Goal: Register for event/course

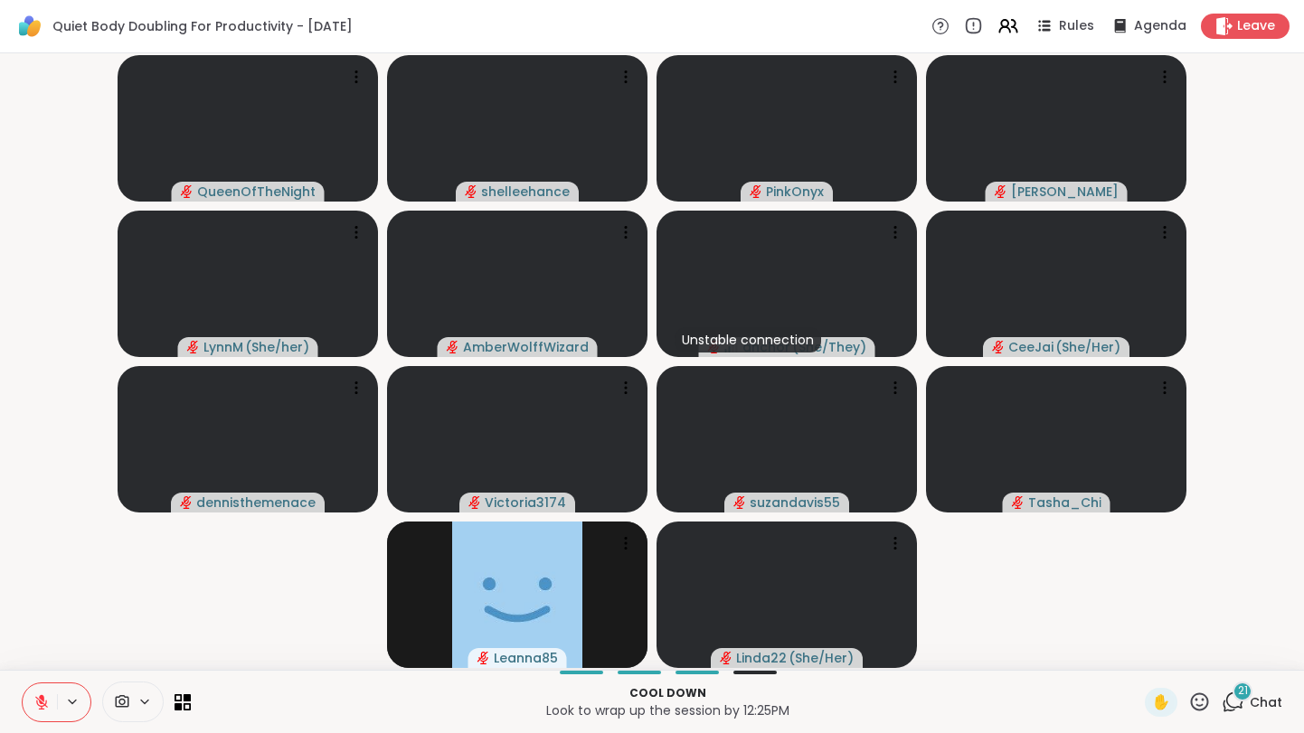
click at [1270, 696] on span "Chat" at bounding box center [1266, 702] width 33 height 18
click at [1285, 702] on div "Cool down Look to wrap up the session by 12:25PM ✋ Chat" at bounding box center [652, 701] width 1304 height 63
click at [1283, 702] on div "Cool down Look to wrap up the session by 12:25PM ✋ Chat" at bounding box center [652, 701] width 1304 height 63
click at [1273, 702] on span "Chat" at bounding box center [1266, 702] width 33 height 18
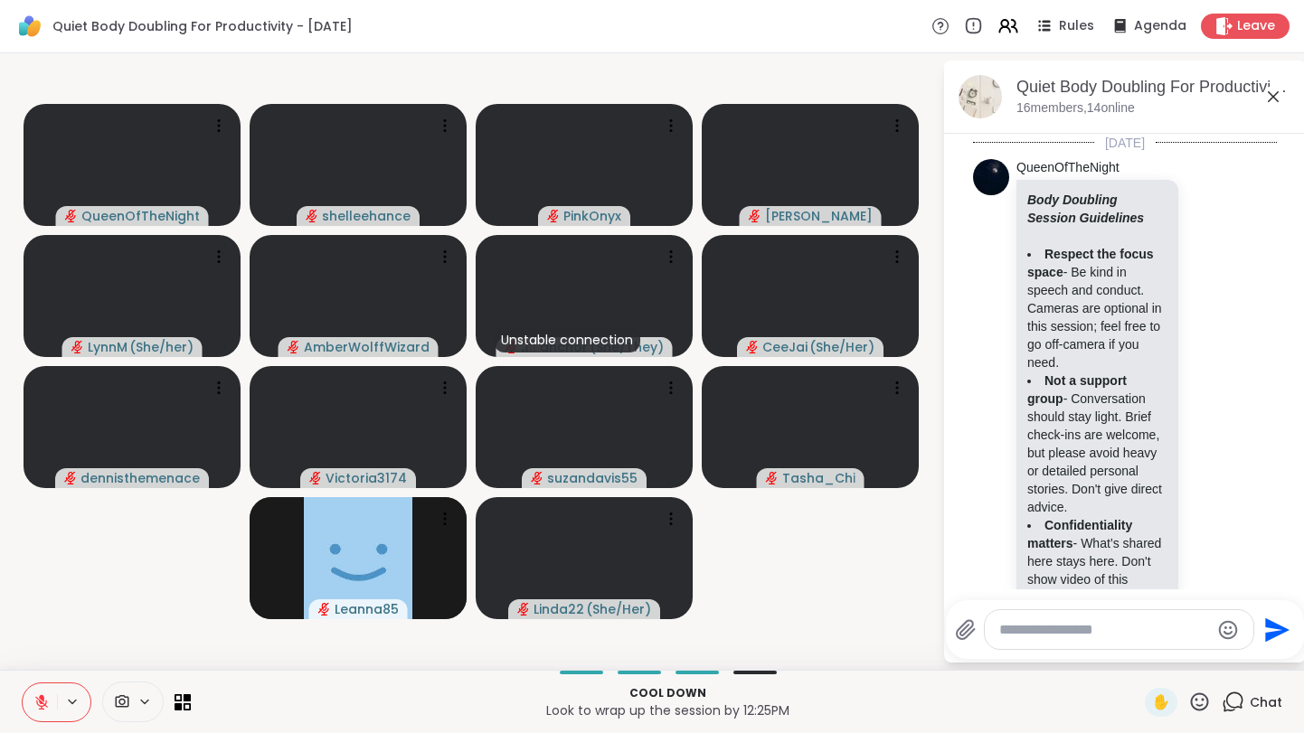
scroll to position [3976, 0]
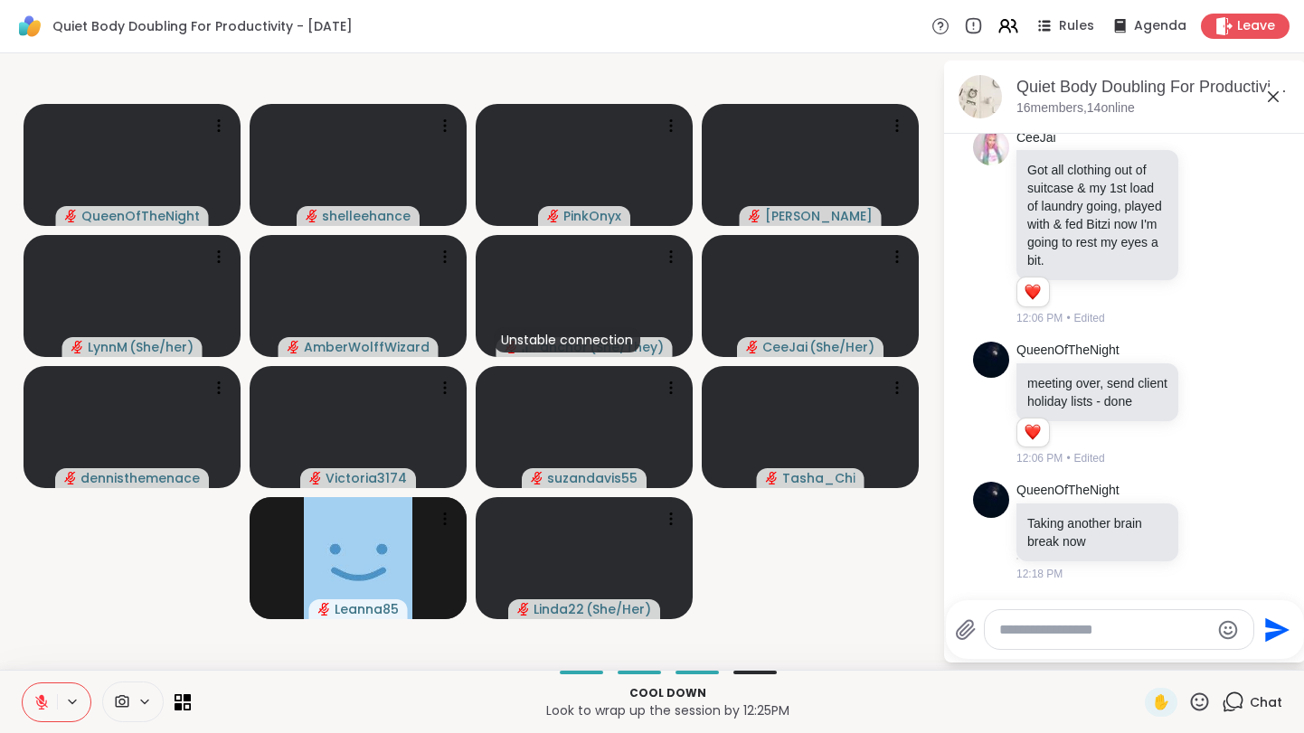
click at [1270, 99] on icon at bounding box center [1273, 96] width 11 height 11
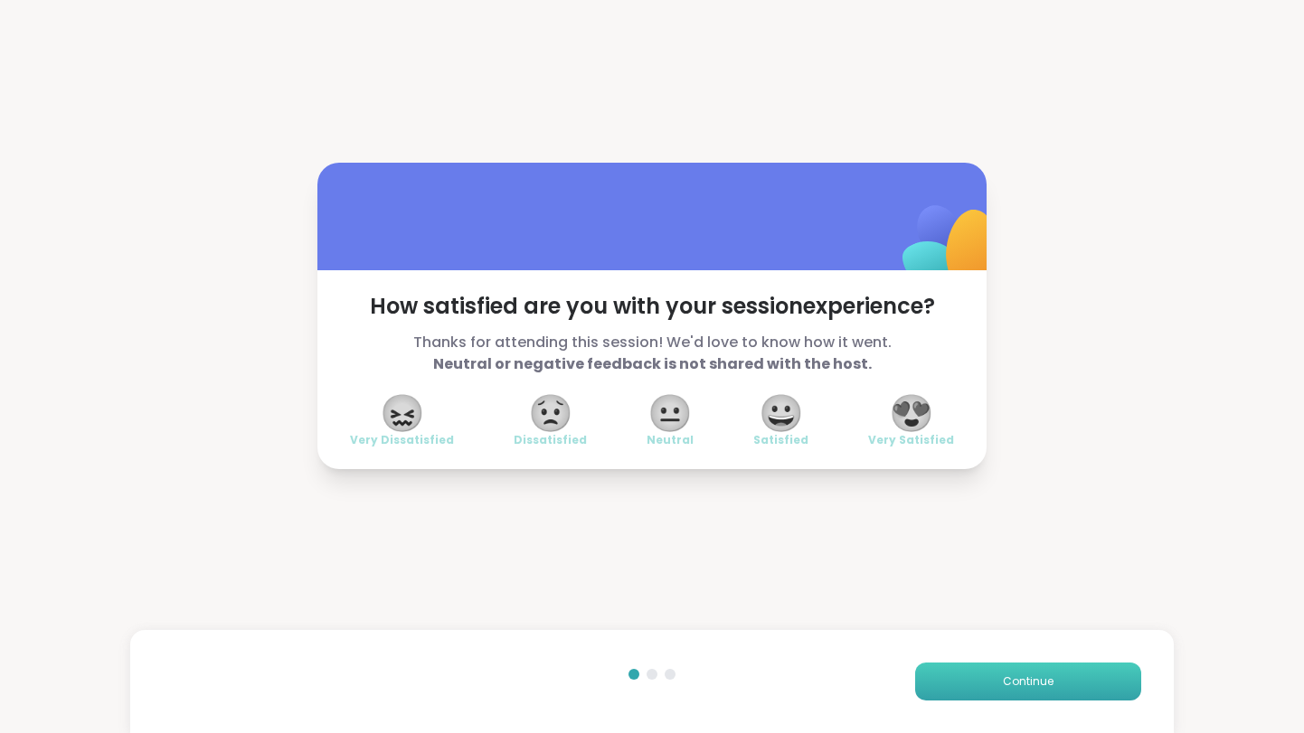
click at [1031, 692] on button "Continue" at bounding box center [1028, 682] width 226 height 38
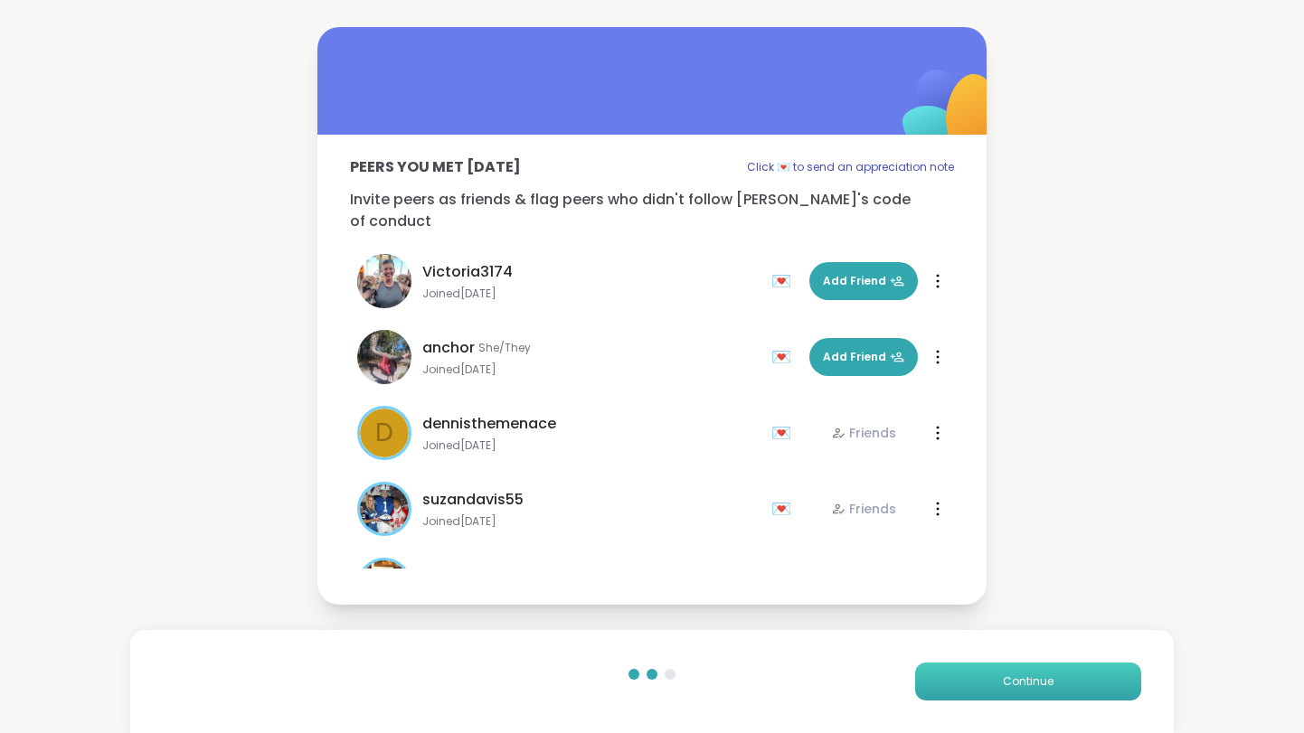
click at [1031, 692] on button "Continue" at bounding box center [1028, 682] width 226 height 38
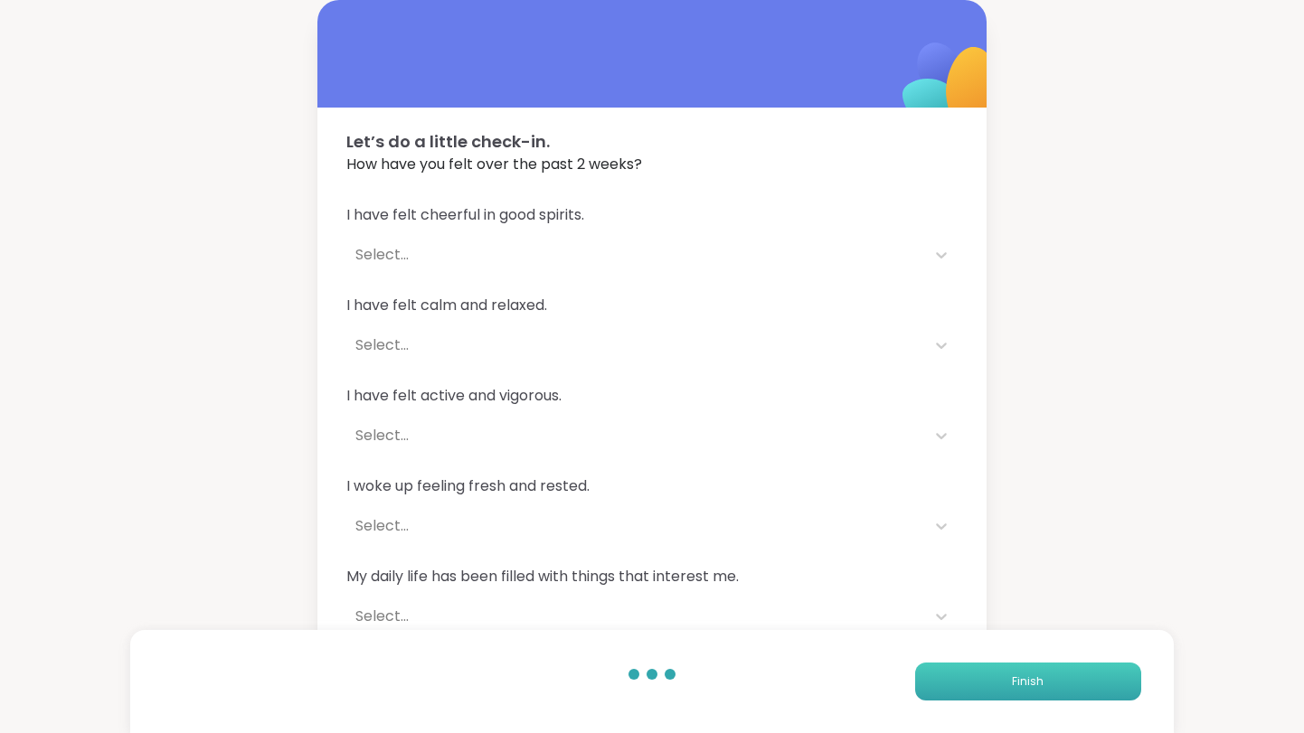
click at [1024, 692] on button "Finish" at bounding box center [1028, 682] width 226 height 38
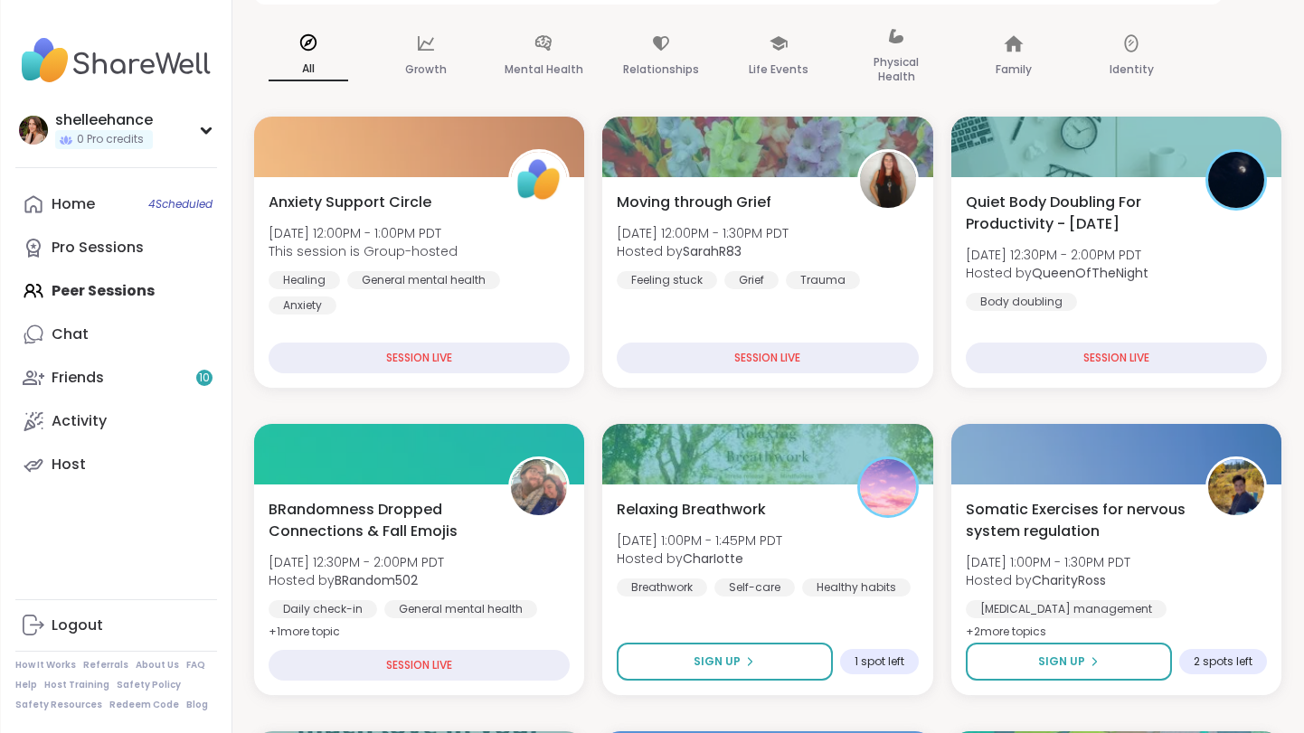
scroll to position [137, 0]
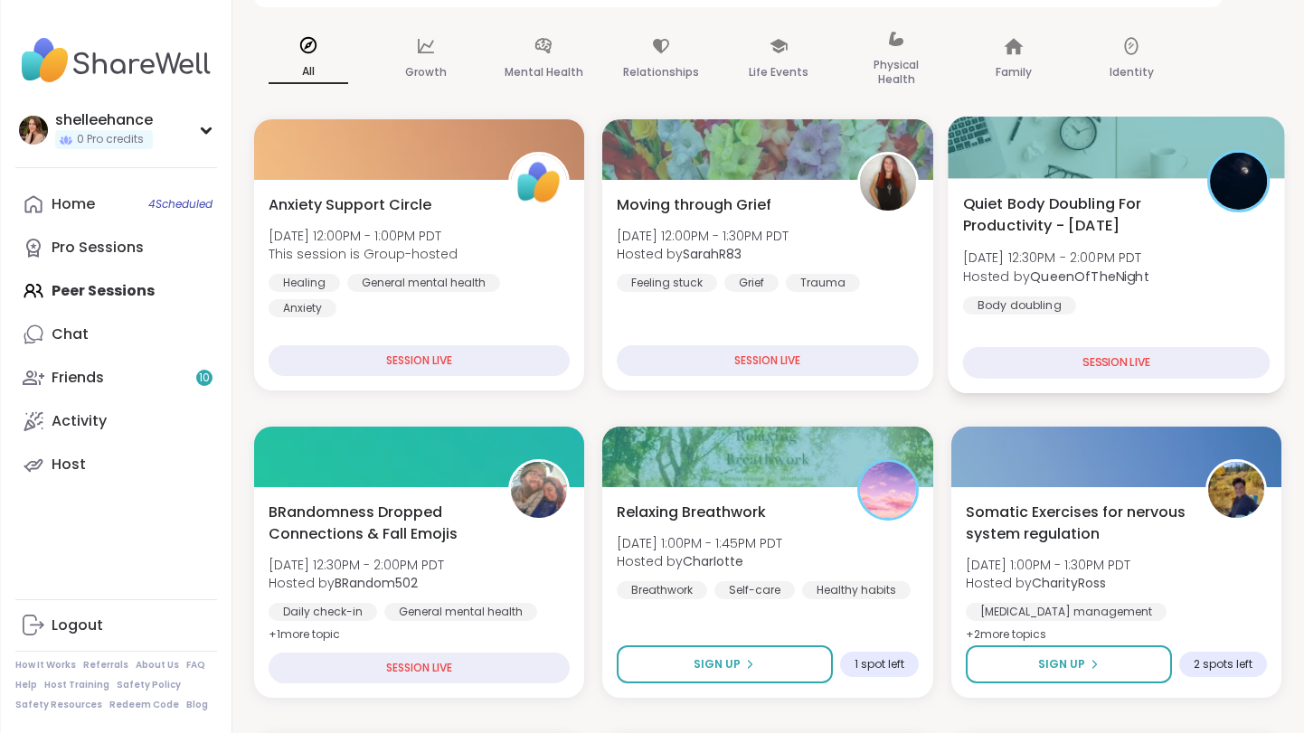
click at [1259, 297] on div "Quiet Body Doubling For Productivity - [DATE] [DATE] 12:30PM - 2:00PM PDT Hoste…" at bounding box center [1115, 254] width 307 height 122
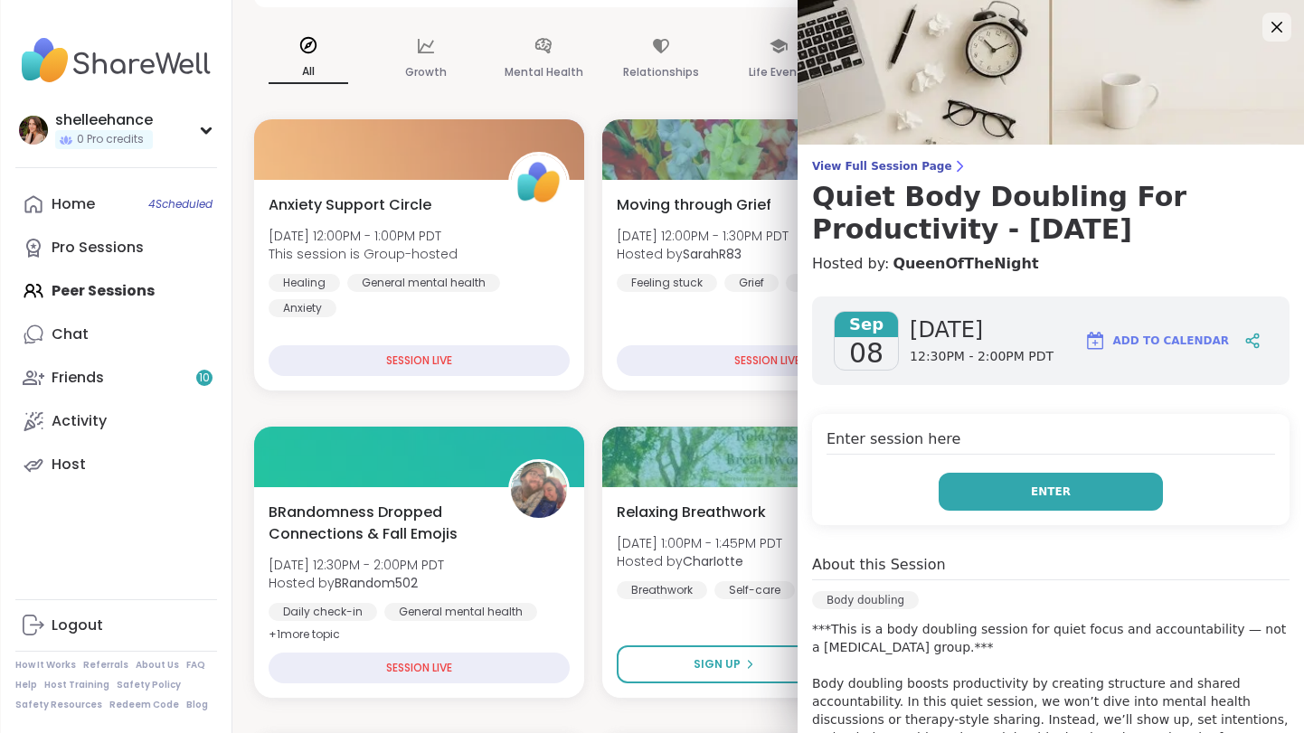
click at [1001, 494] on button "Enter" at bounding box center [1051, 492] width 224 height 38
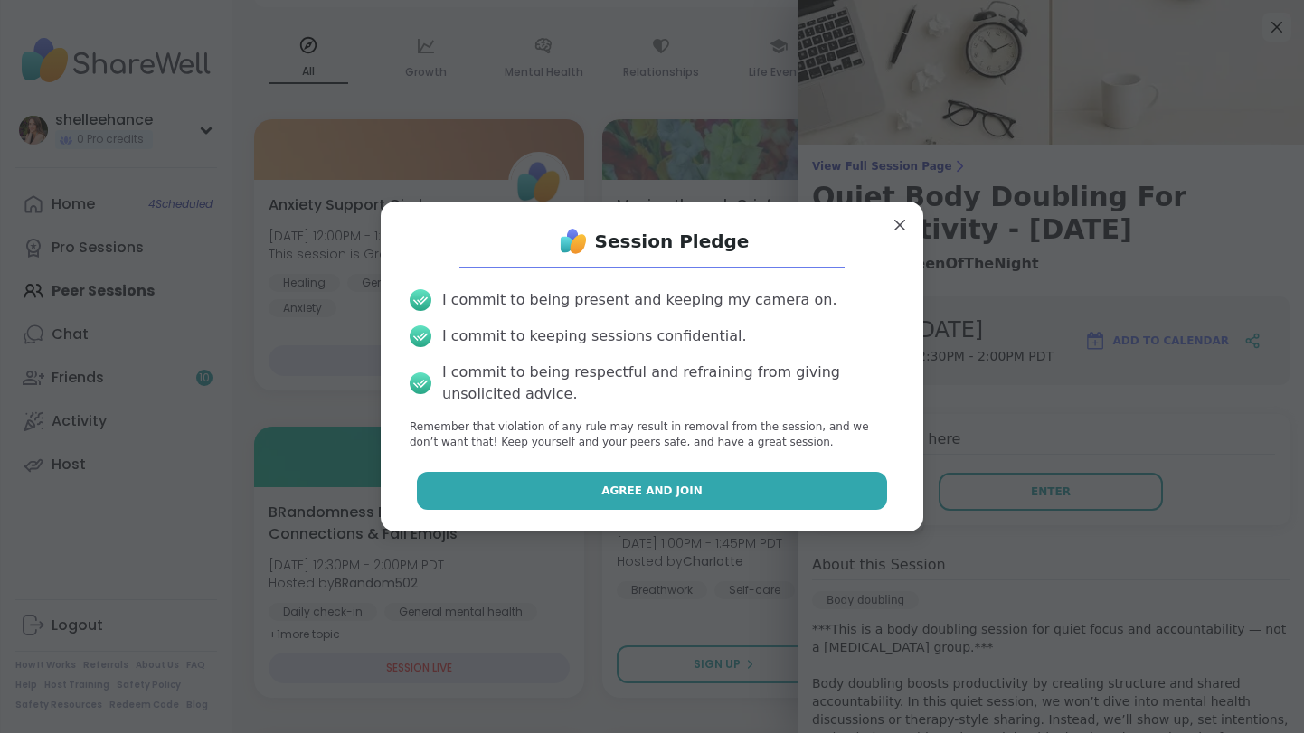
click at [560, 494] on button "Agree and Join" at bounding box center [652, 491] width 471 height 38
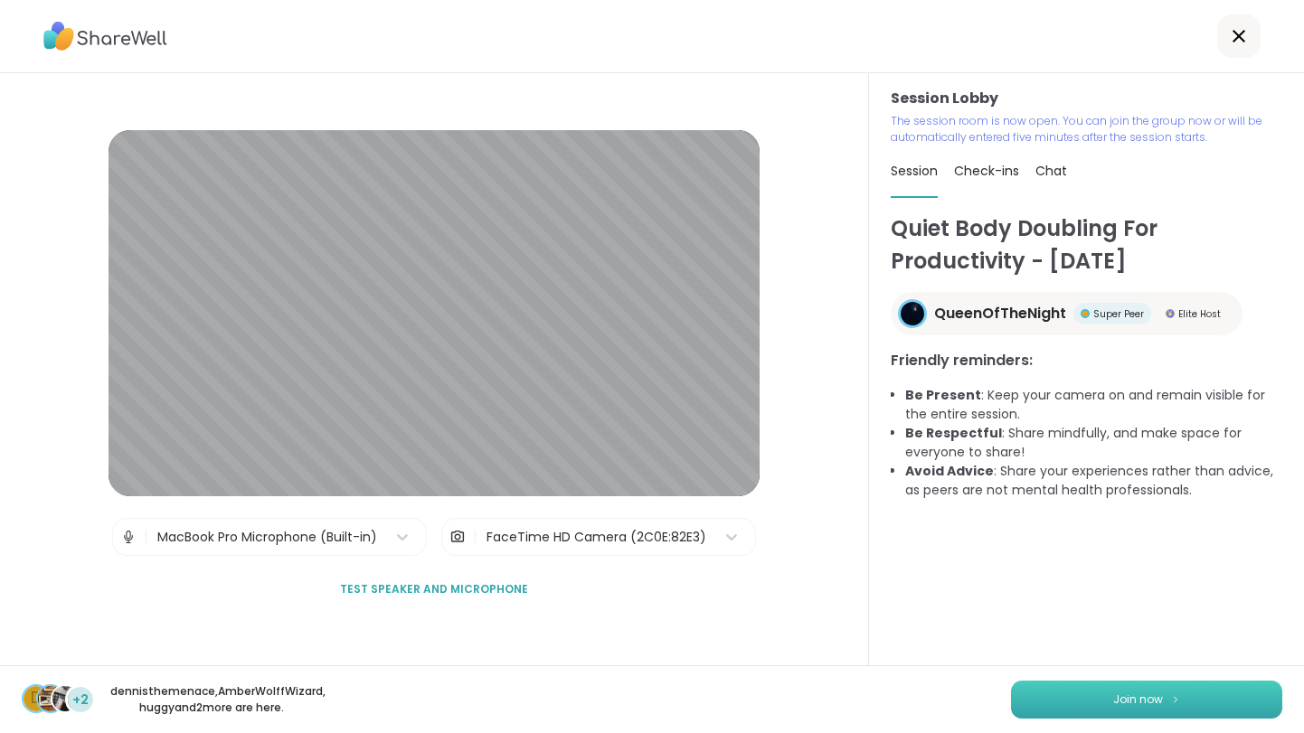
click at [1127, 704] on button "Join now" at bounding box center [1146, 700] width 271 height 38
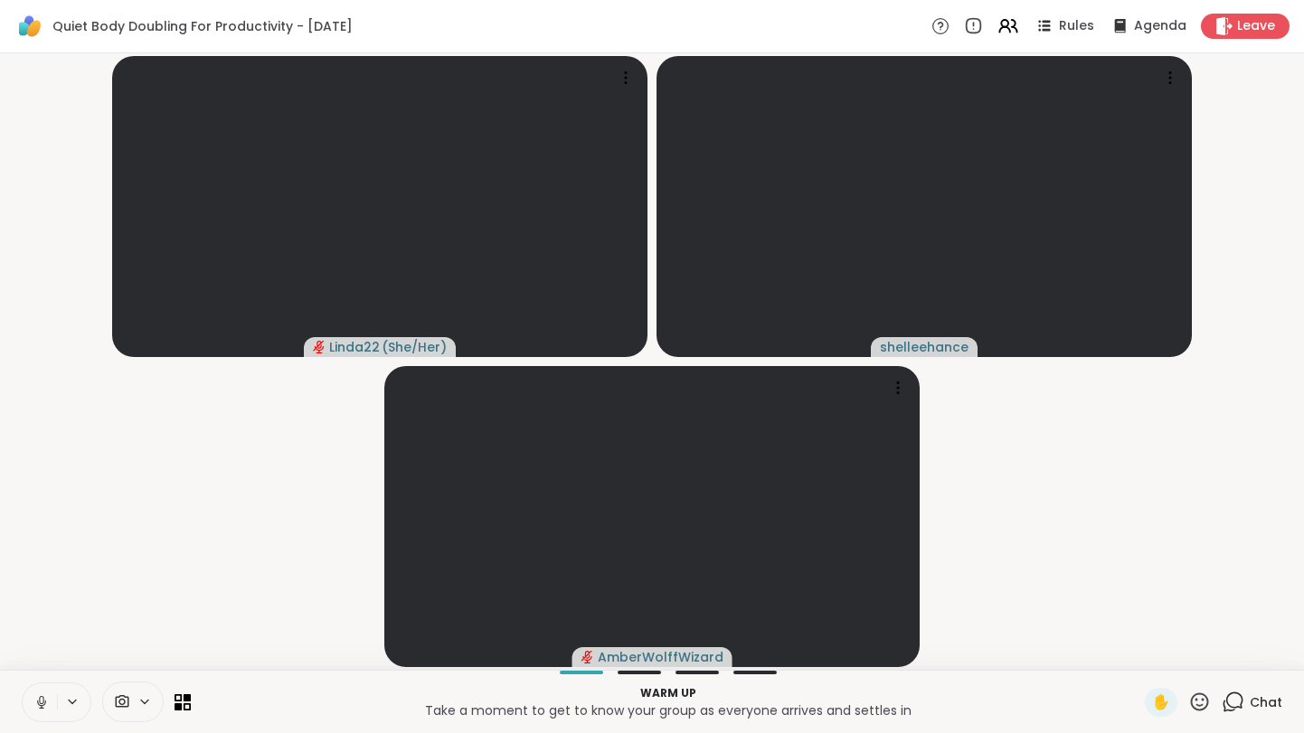
click at [29, 706] on button at bounding box center [40, 703] width 34 height 38
